Goal: Navigation & Orientation: Find specific page/section

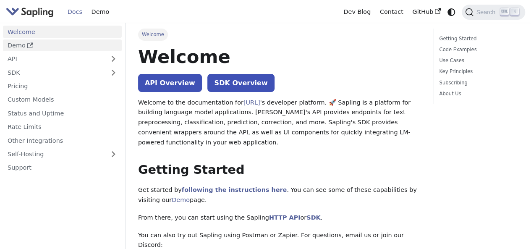
click at [81, 46] on link "Demo" at bounding box center [62, 45] width 119 height 12
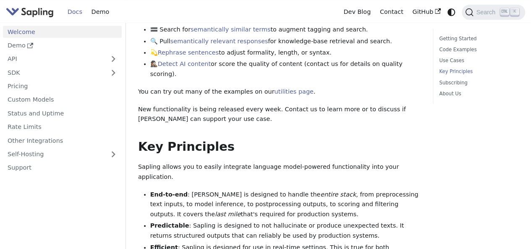
scroll to position [455, 0]
